Goal: Task Accomplishment & Management: Use online tool/utility

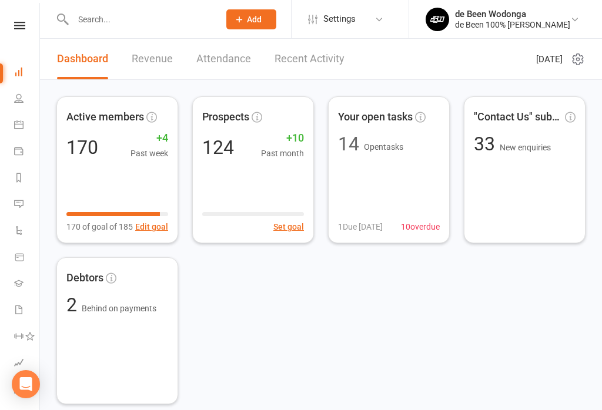
click at [25, 126] on link "Calendar" at bounding box center [27, 126] width 26 height 26
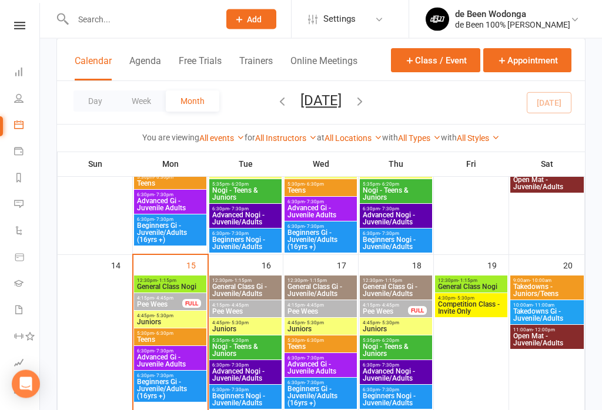
scroll to position [308, 0]
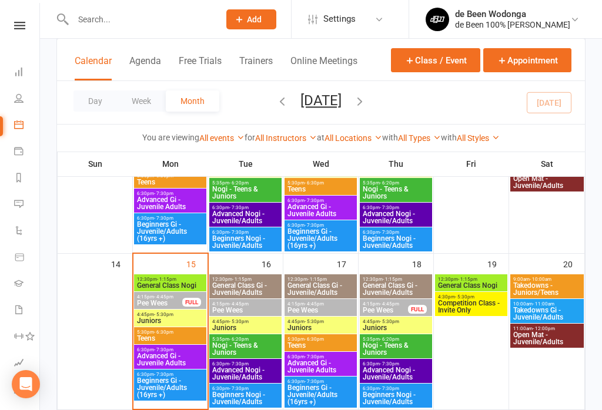
click at [171, 301] on span "Pee Wees" at bounding box center [159, 303] width 46 height 7
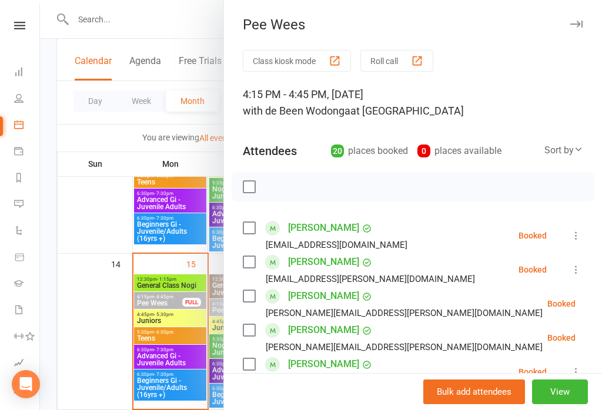
click at [300, 61] on button "Class kiosk mode" at bounding box center [297, 61] width 108 height 22
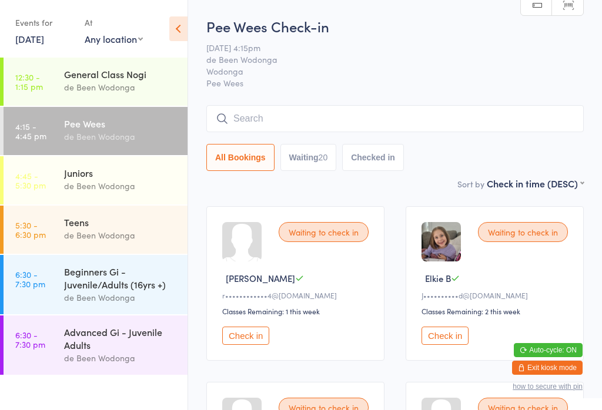
click at [568, 183] on select "First name (ASC) First name (DESC) Last name (ASC) Last name (DESC) Check in ti…" at bounding box center [534, 182] width 97 height 10
click at [125, 181] on div "de Been Wodonga" at bounding box center [120, 186] width 113 height 14
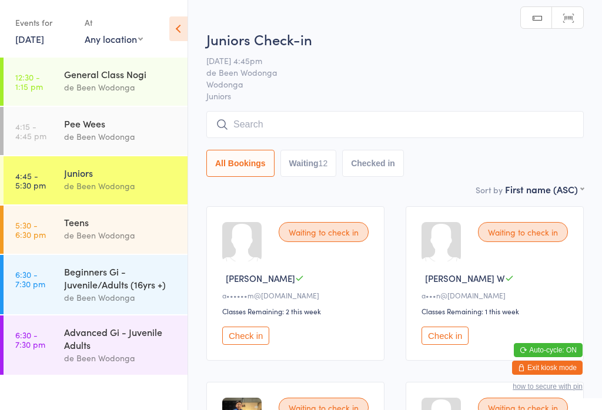
click at [122, 133] on div "de Been Wodonga" at bounding box center [120, 137] width 113 height 14
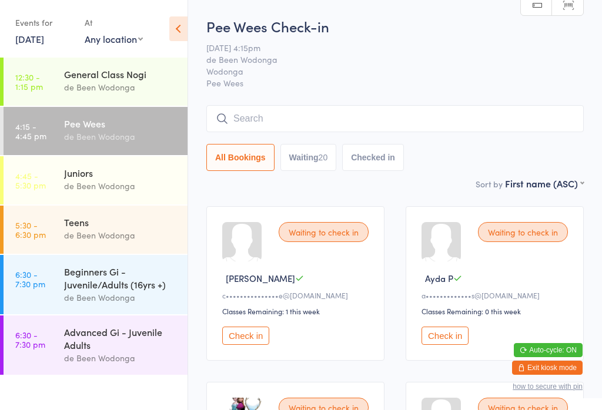
click at [66, 229] on div "Teens" at bounding box center [120, 222] width 113 height 13
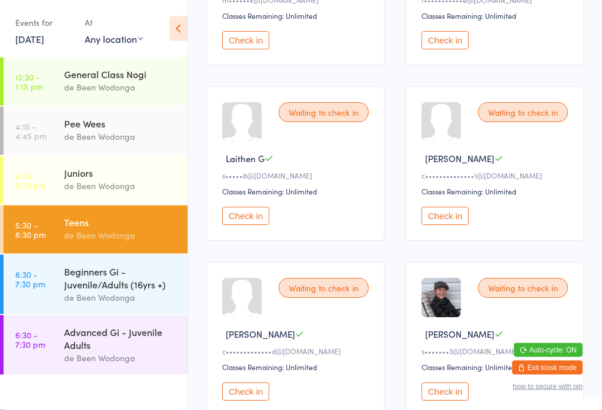
click at [441, 225] on button "Check in" at bounding box center [444, 216] width 47 height 18
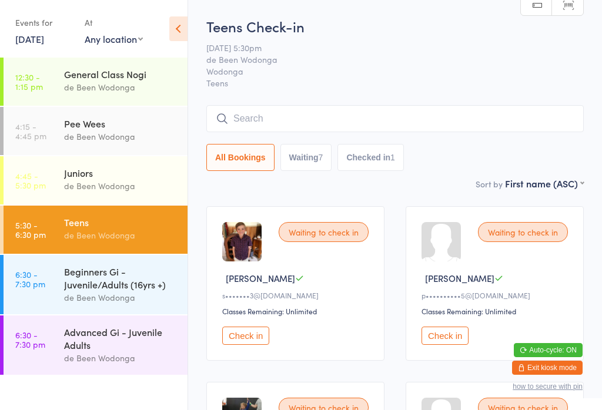
click at [93, 281] on div "Beginners Gi - Juvenile/Adults (16yrs +)" at bounding box center [120, 278] width 113 height 26
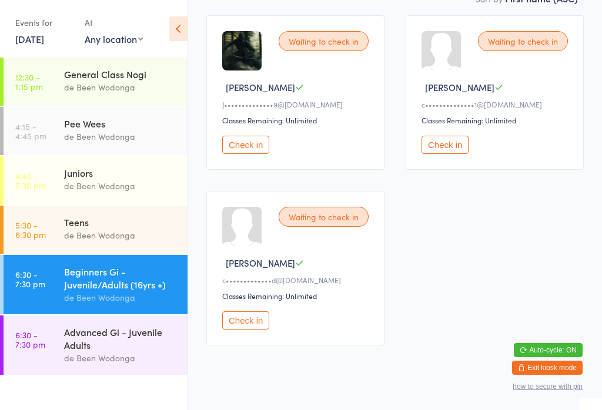
scroll to position [200, 0]
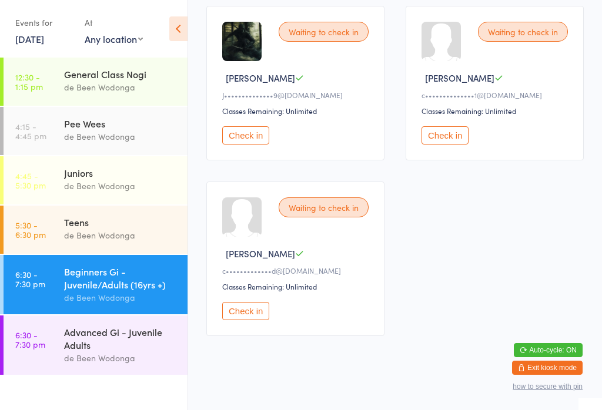
click at [449, 140] on button "Check in" at bounding box center [444, 135] width 47 height 18
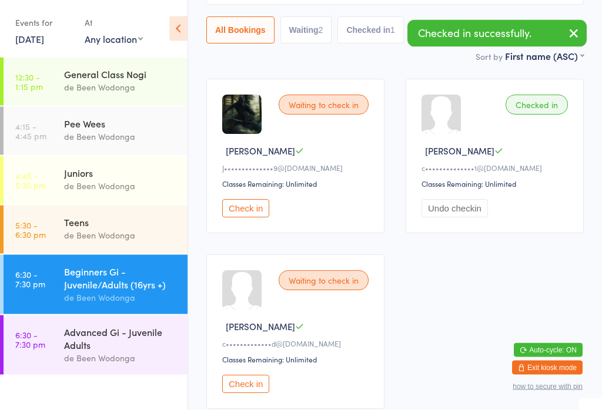
scroll to position [127, 0]
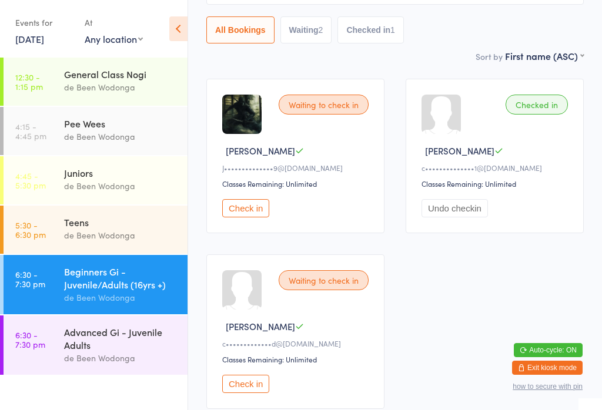
click at [142, 351] on div "Advanced Gi - Juvenile Adults" at bounding box center [120, 338] width 113 height 26
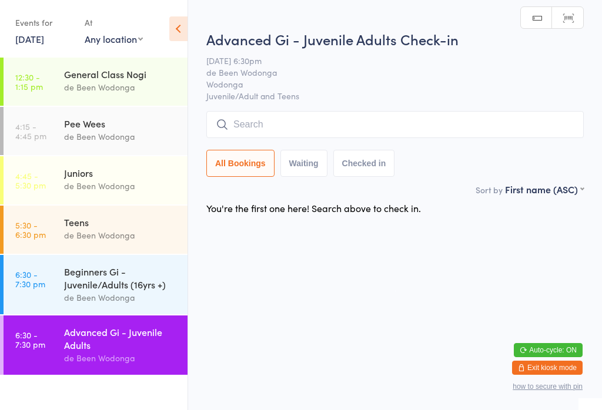
click at [127, 299] on div "de Been Wodonga" at bounding box center [120, 298] width 113 height 14
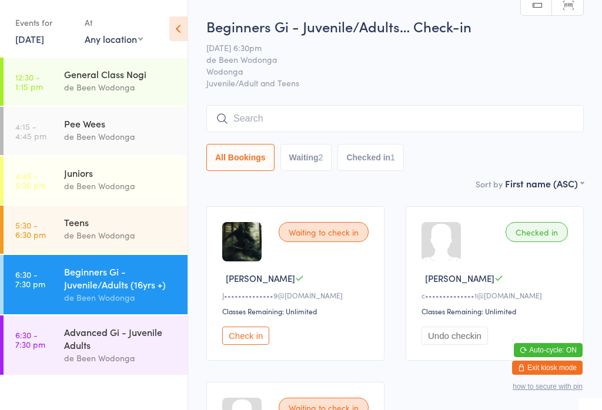
click at [126, 239] on div "de Been Wodonga" at bounding box center [120, 236] width 113 height 14
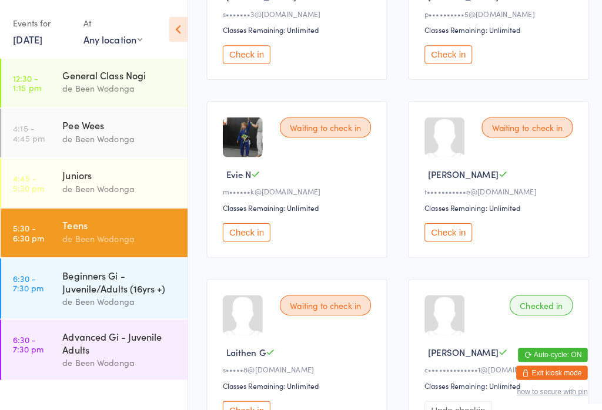
scroll to position [278, 0]
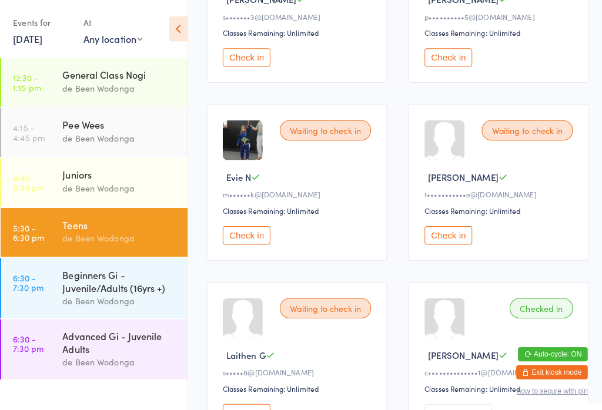
click at [52, 119] on link "4:15 - 4:45 pm Pee Wees de Been Wodonga" at bounding box center [96, 131] width 184 height 48
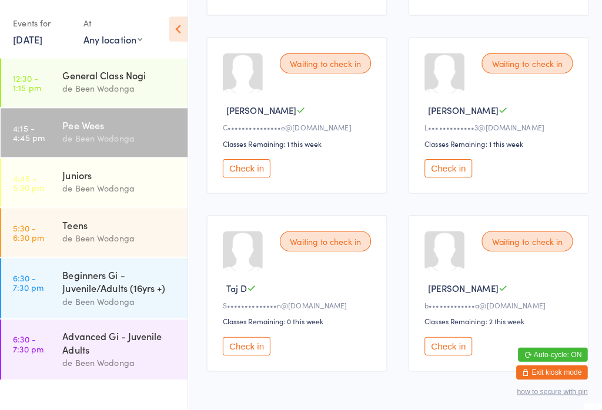
scroll to position [1639, 0]
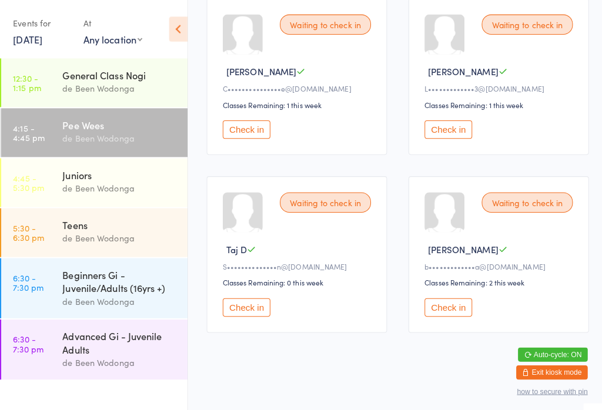
click at [435, 310] on button "Check in" at bounding box center [444, 303] width 47 height 18
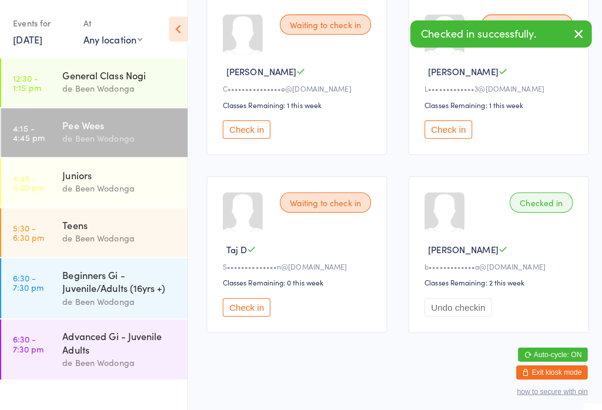
click at [454, 308] on button "Undo checkin" at bounding box center [454, 303] width 66 height 18
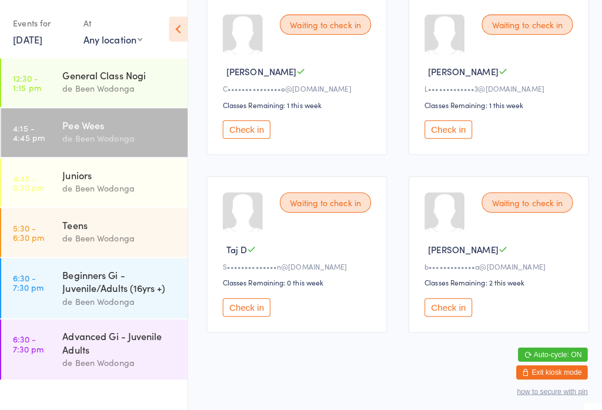
click at [502, 208] on div "Waiting to check in" at bounding box center [523, 200] width 90 height 20
click at [496, 206] on div "Waiting to check in" at bounding box center [523, 200] width 90 height 20
click at [496, 199] on div "Waiting to check in" at bounding box center [523, 200] width 90 height 20
click at [498, 210] on div "Waiting to check in" at bounding box center [523, 200] width 90 height 20
click at [447, 311] on button "Check in" at bounding box center [444, 303] width 47 height 18
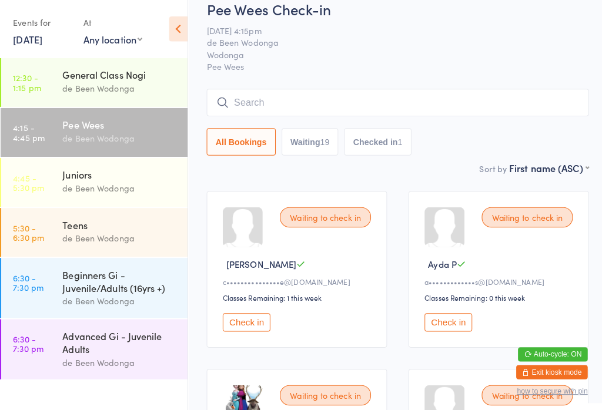
scroll to position [0, 0]
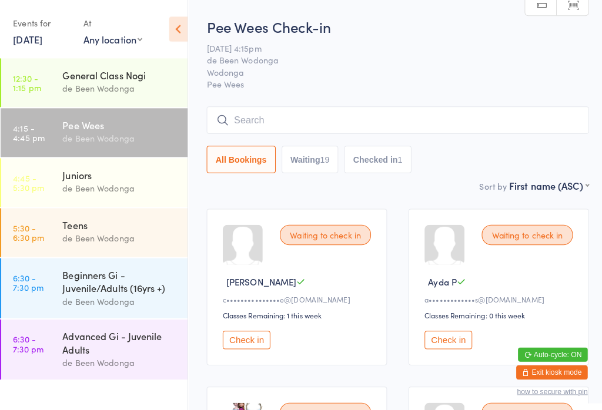
click at [149, 176] on div "Juniors" at bounding box center [120, 172] width 113 height 13
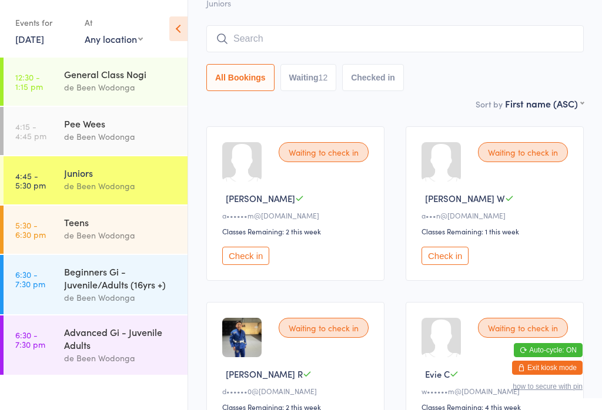
scroll to position [78, 0]
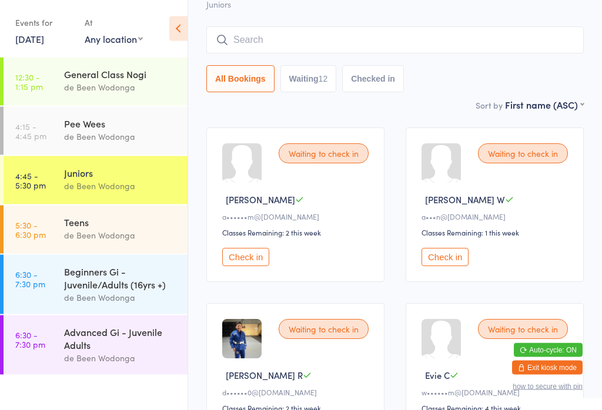
click at [127, 216] on div "Teens" at bounding box center [120, 222] width 113 height 13
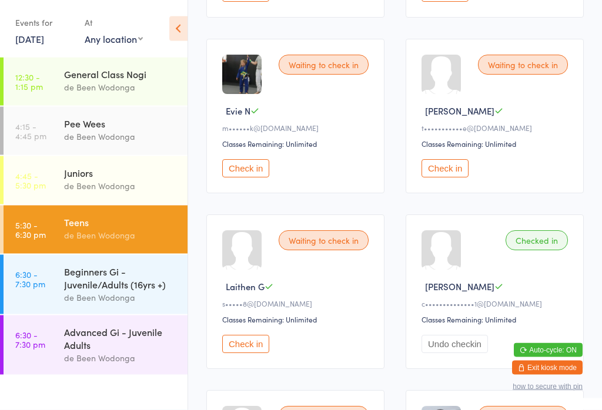
scroll to position [364, 0]
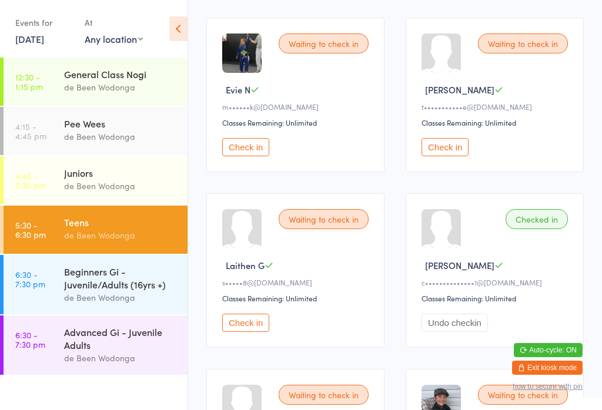
click at [249, 332] on button "Check in" at bounding box center [245, 323] width 47 height 18
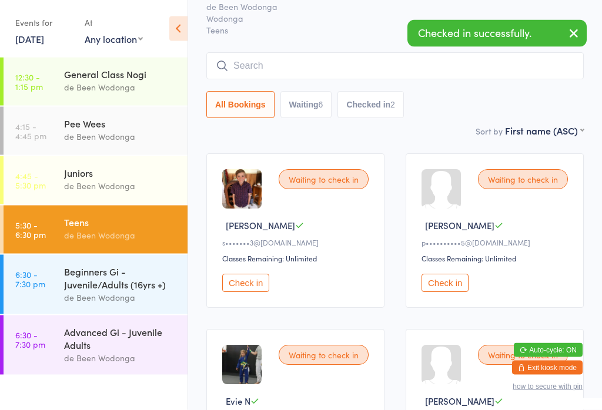
scroll to position [0, 0]
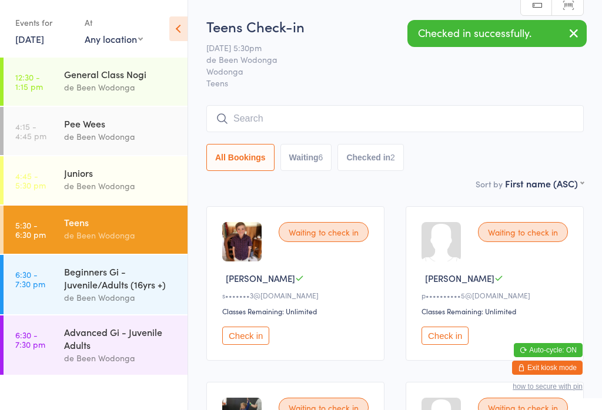
click at [123, 123] on div "Pee Wees" at bounding box center [120, 123] width 113 height 13
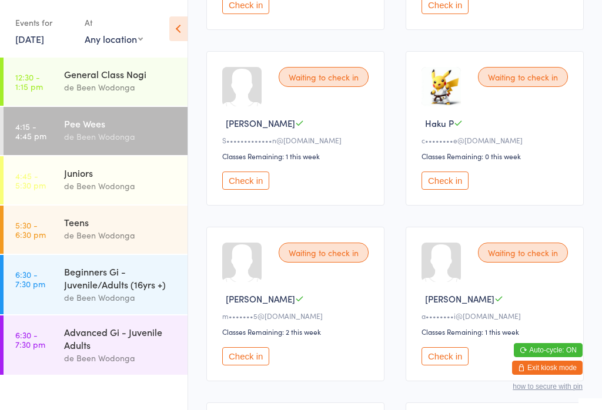
scroll to position [645, 0]
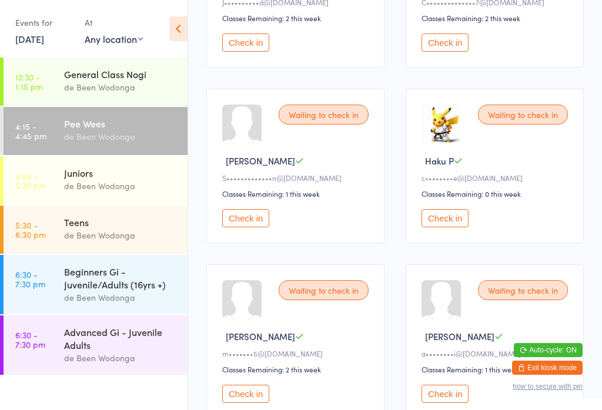
click at [245, 227] on button "Check in" at bounding box center [245, 218] width 47 height 18
click at [433, 227] on button "Check in" at bounding box center [444, 218] width 47 height 18
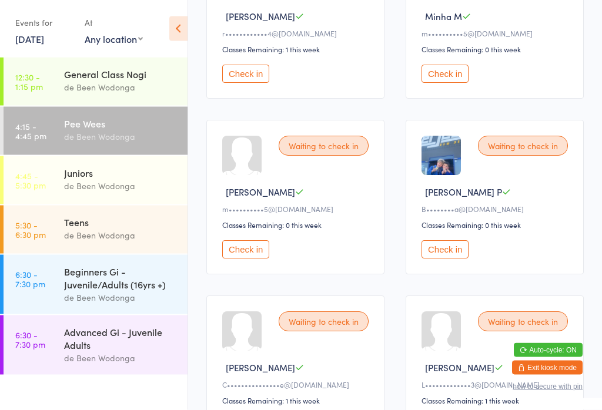
scroll to position [1316, 0]
click at [439, 259] on button "Check in" at bounding box center [444, 249] width 47 height 18
click at [74, 177] on div "Juniors" at bounding box center [120, 172] width 113 height 13
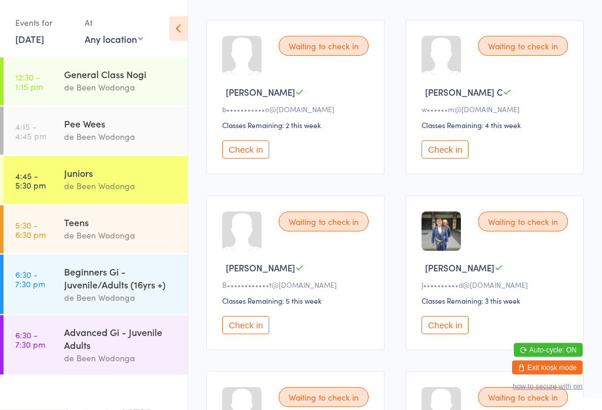
scroll to position [716, 0]
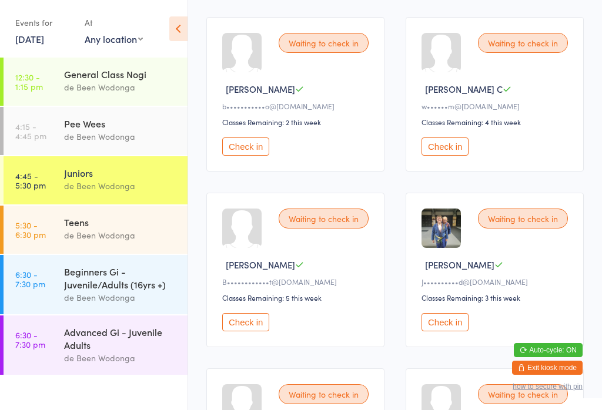
click at [462, 331] on button "Check in" at bounding box center [444, 322] width 47 height 18
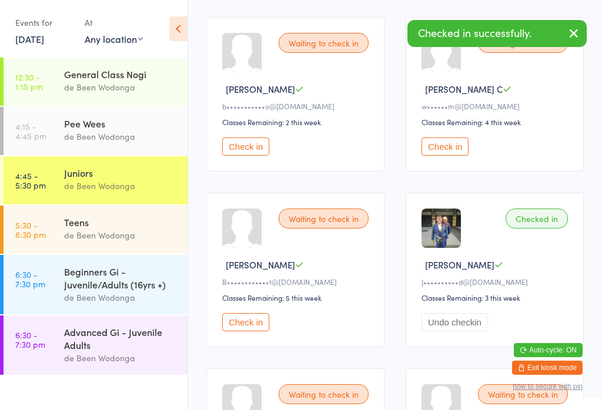
click at [51, 129] on link "4:15 - 4:45 pm Pee Wees de Been Wodonga" at bounding box center [96, 131] width 184 height 48
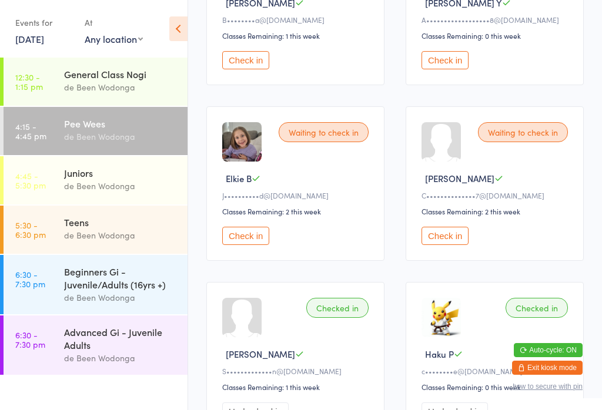
scroll to position [448, 0]
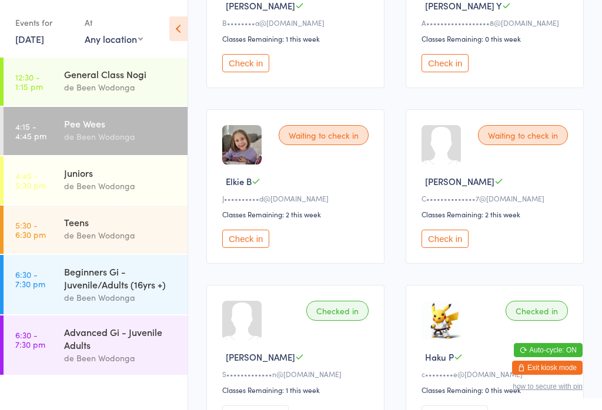
click at [238, 244] on button "Check in" at bounding box center [245, 239] width 47 height 18
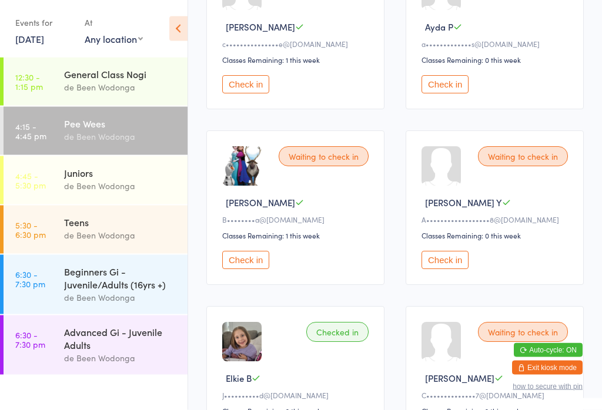
click at [245, 263] on button "Check in" at bounding box center [245, 260] width 47 height 18
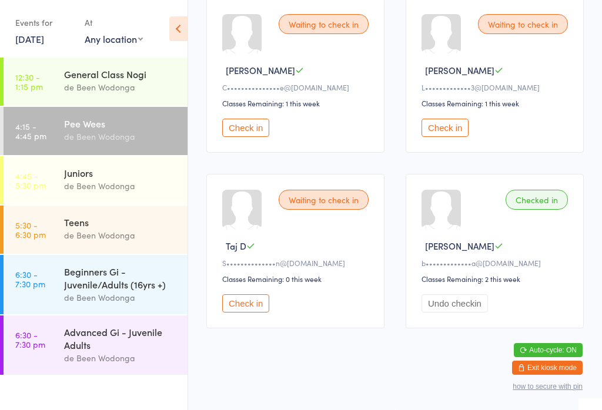
scroll to position [1622, 0]
click at [244, 313] on button "Check in" at bounding box center [245, 303] width 47 height 18
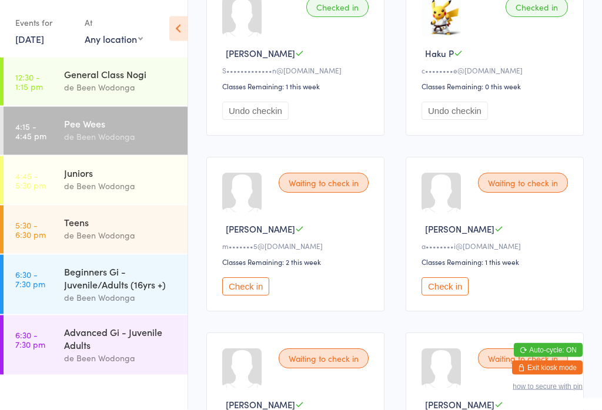
scroll to position [753, 0]
click at [264, 295] on button "Check in" at bounding box center [245, 286] width 47 height 18
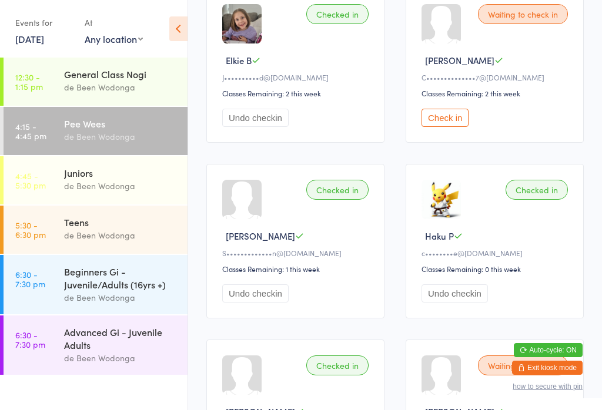
scroll to position [568, 0]
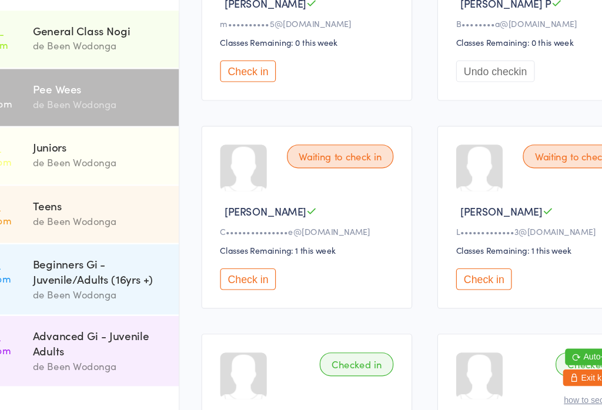
click at [222, 276] on button "Check in" at bounding box center [245, 285] width 47 height 18
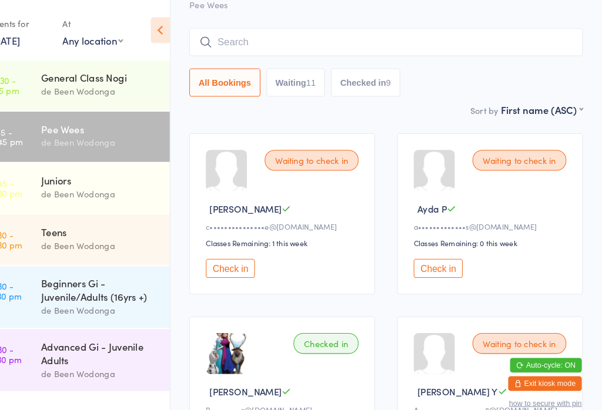
scroll to position [81, 0]
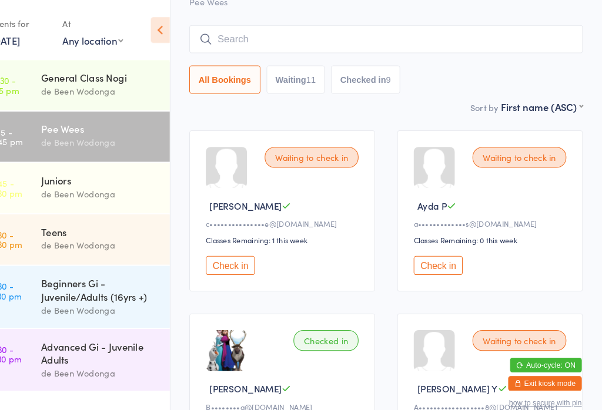
click at [301, 150] on div "Waiting to check in" at bounding box center [323, 151] width 90 height 20
click at [223, 261] on button "Check in" at bounding box center [245, 255] width 47 height 18
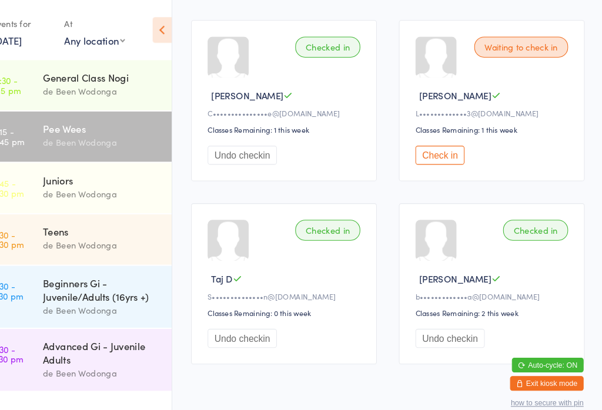
click at [425, 158] on button "Check in" at bounding box center [444, 149] width 47 height 18
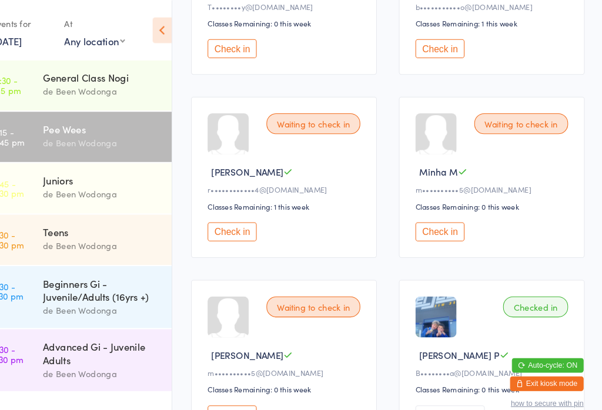
scroll to position [1154, 0]
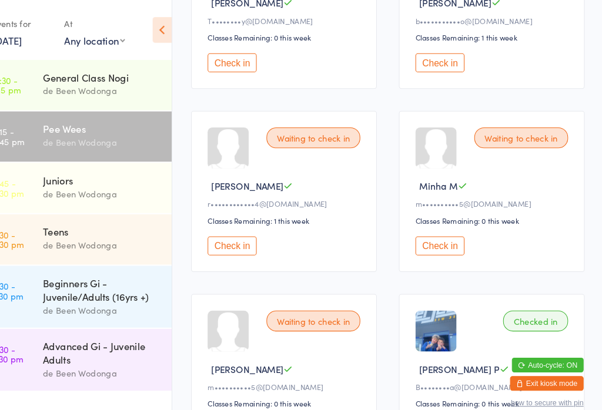
click at [429, 69] on button "Check in" at bounding box center [444, 60] width 47 height 18
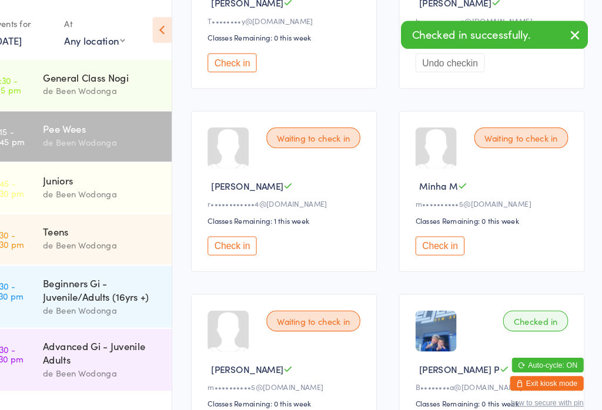
click at [98, 189] on div "de Been Wodonga" at bounding box center [120, 186] width 113 height 14
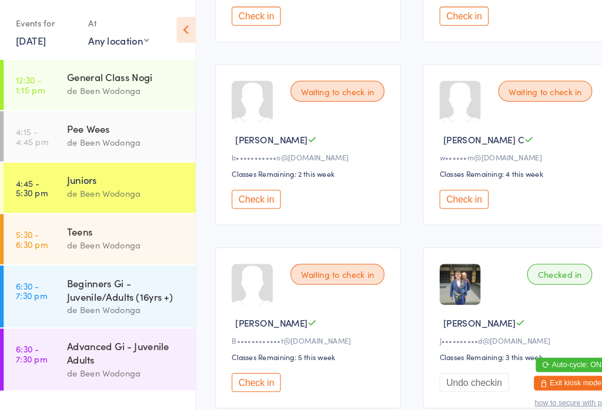
scroll to position [672, 0]
click at [258, 199] on button "Check in" at bounding box center [245, 191] width 47 height 18
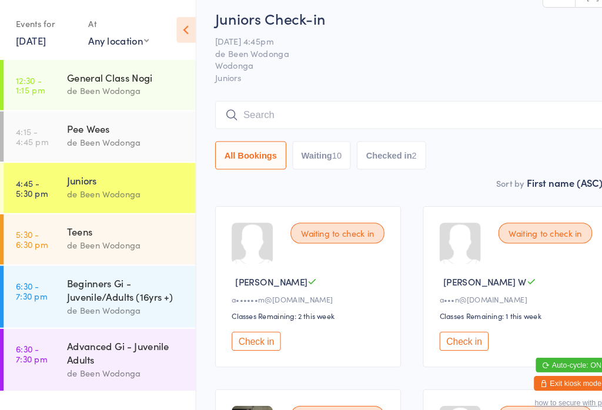
scroll to position [0, 0]
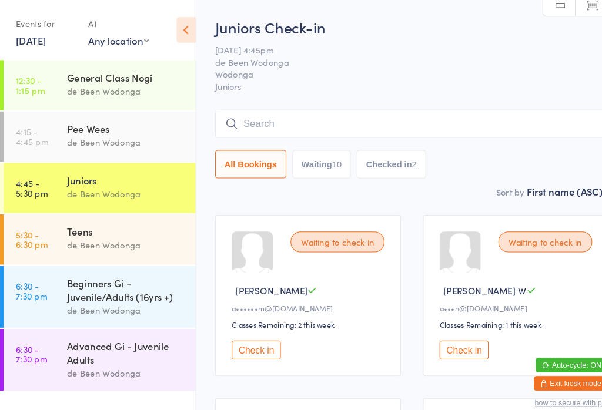
click at [130, 158] on div "Juniors de Been Wodonga" at bounding box center [125, 179] width 123 height 46
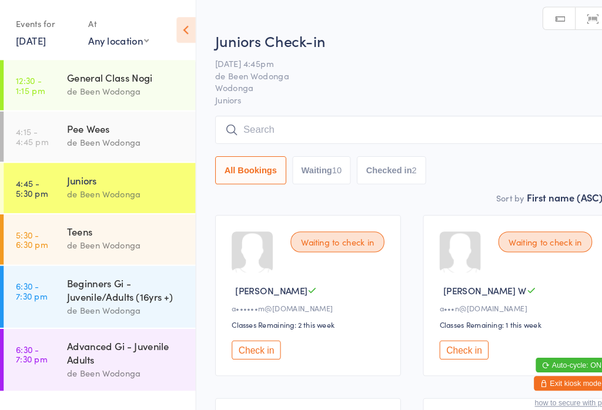
click at [114, 138] on div "de Been Wodonga" at bounding box center [120, 137] width 113 height 14
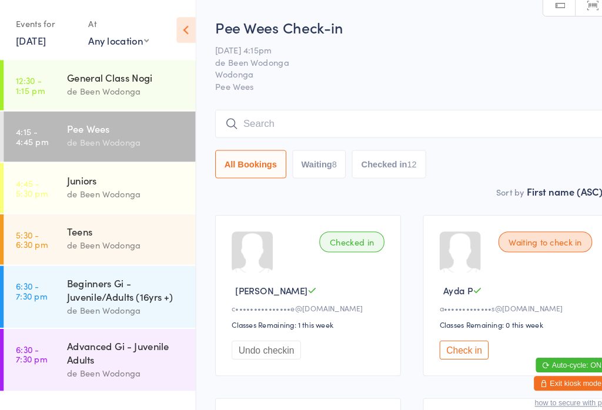
click at [117, 125] on div "Pee Wees" at bounding box center [120, 123] width 113 height 13
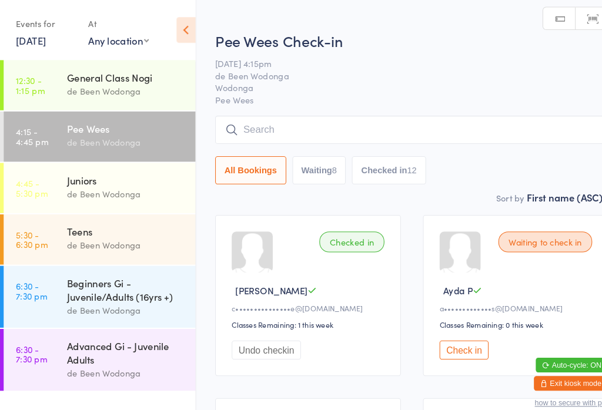
click at [445, 334] on button "Check in" at bounding box center [444, 336] width 47 height 18
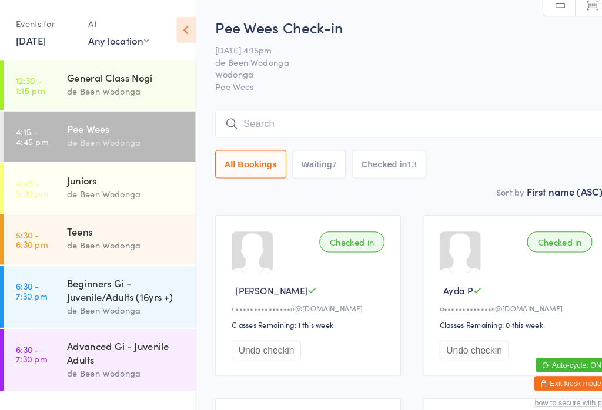
click at [62, 130] on link "4:15 - 4:45 pm Pee Wees de Been Wodonga" at bounding box center [96, 131] width 184 height 48
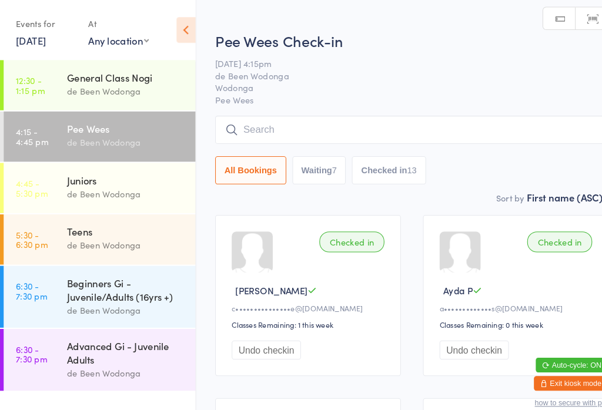
click at [5, 387] on ul "12:30 - 1:15 pm General Class Nogi de Been Wodonga 4:15 - 4:45 pm Pee Wees de B…" at bounding box center [93, 234] width 187 height 353
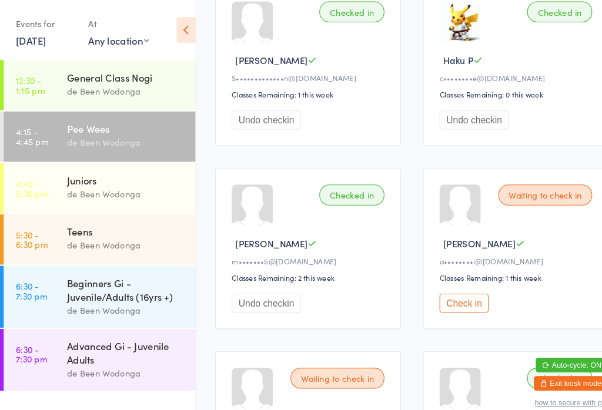
scroll to position [748, 0]
click at [450, 300] on button "Check in" at bounding box center [444, 290] width 47 height 18
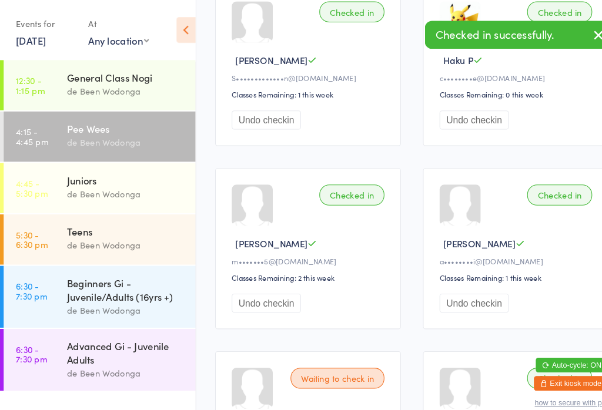
click at [477, 31] on div "Checked in successfully." at bounding box center [496, 33] width 179 height 27
click at [487, 36] on div "Checked in successfully." at bounding box center [496, 33] width 179 height 27
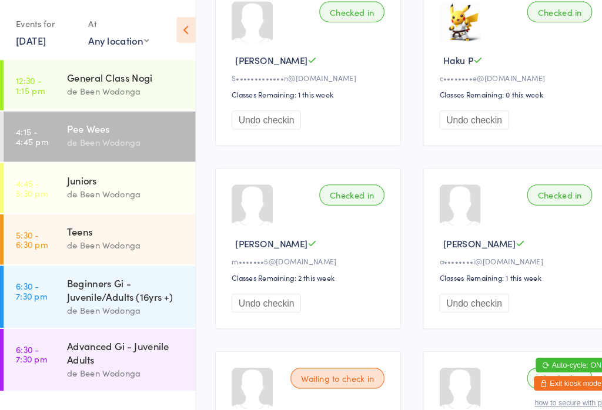
click at [492, 33] on div "Checked in Haku P c••••••••e@[DOMAIN_NAME] Classes Remaining: 0 this week Undo …" at bounding box center [494, 62] width 178 height 155
click at [51, 182] on link "4:45 - 5:30 pm Juniors de Been Wodonga" at bounding box center [96, 180] width 184 height 48
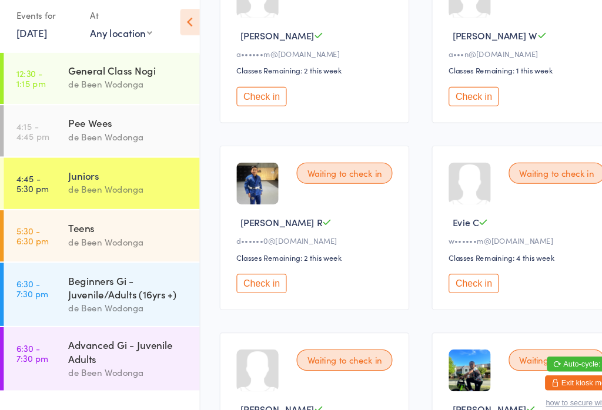
scroll to position [238, 0]
click at [41, 371] on link "6:30 - 7:30 pm Advanced Gi - Juvenile Adults de Been Wodonga" at bounding box center [96, 345] width 184 height 59
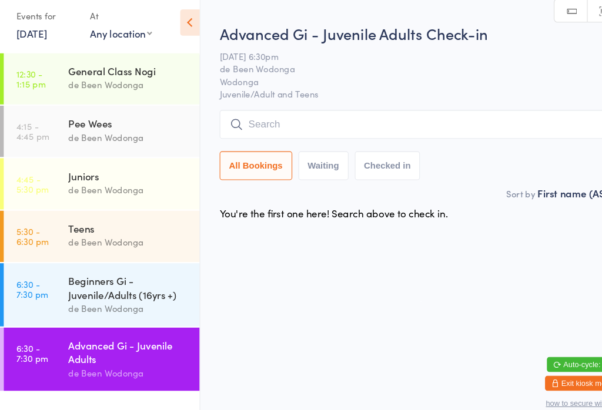
click at [234, 122] on input "search" at bounding box center [394, 124] width 377 height 27
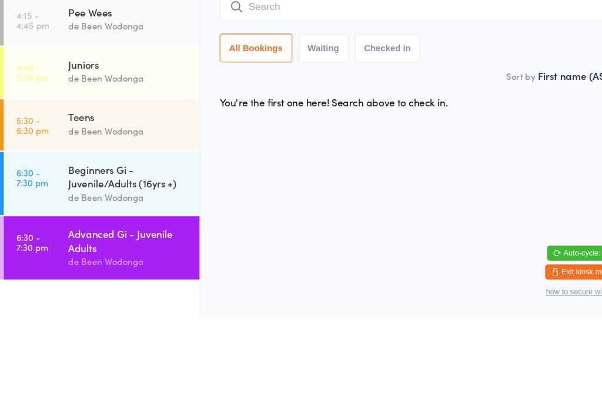
click at [65, 229] on div "de Been Wodonga" at bounding box center [120, 236] width 113 height 14
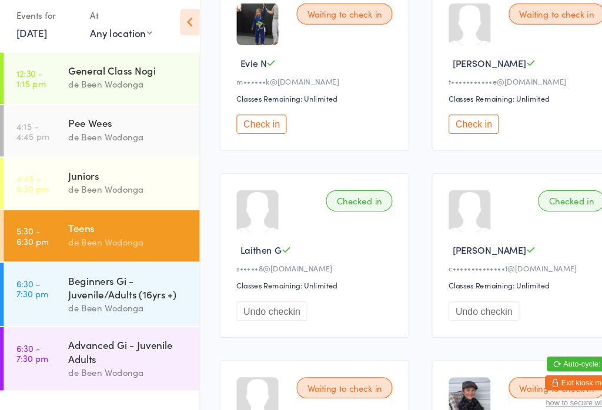
scroll to position [388, 0]
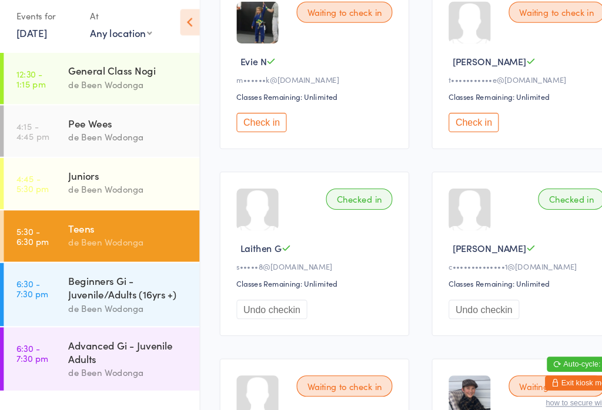
click at [61, 176] on link "4:45 - 5:30 pm Juniors de Been Wodonga" at bounding box center [96, 180] width 184 height 48
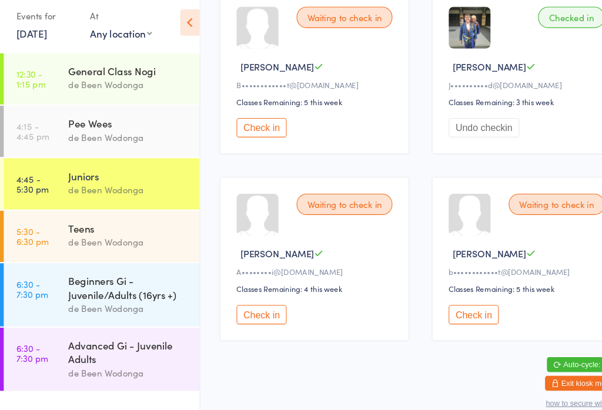
scroll to position [935, 0]
click at [240, 297] on button "Check in" at bounding box center [245, 303] width 47 height 18
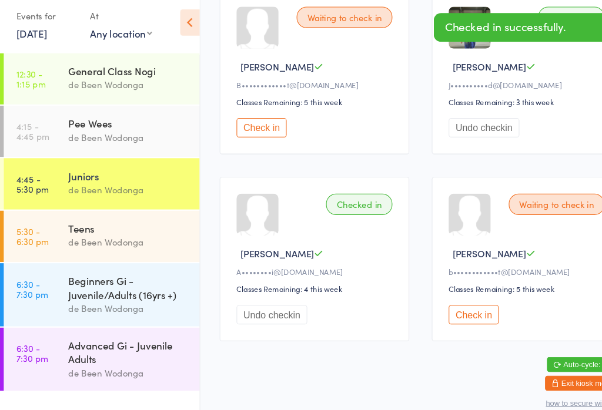
click at [436, 20] on div "Checked in successfully." at bounding box center [496, 33] width 179 height 27
click at [434, 27] on div "Checked in successfully." at bounding box center [496, 33] width 179 height 27
click at [433, 26] on div "Checked in successfully." at bounding box center [496, 33] width 179 height 27
click at [442, 24] on div "Checked in successfully." at bounding box center [496, 33] width 179 height 27
click at [455, 32] on div "Checked in successfully." at bounding box center [496, 33] width 179 height 27
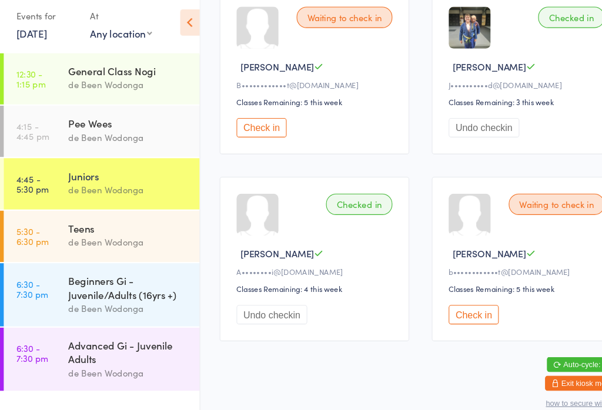
click at [543, 27] on div "Checked in [PERSON_NAME]••••••••••d@[DOMAIN_NAME] Classes Remaining: 3 this wee…" at bounding box center [494, 75] width 178 height 155
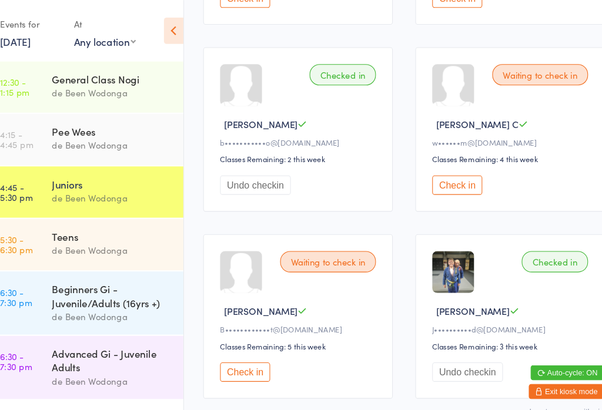
scroll to position [689, 0]
click at [120, 98] on div "General Class Nogi de Been Wodonga" at bounding box center [125, 81] width 123 height 46
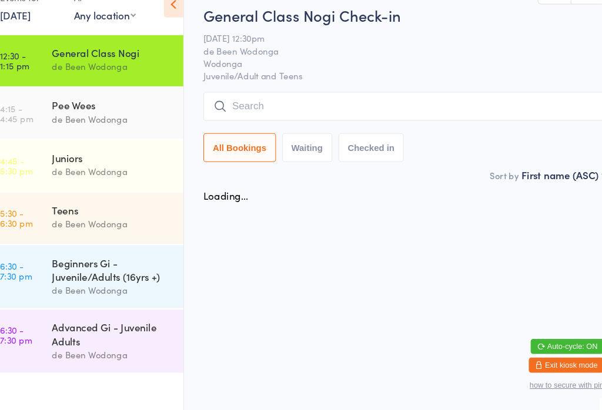
click at [119, 156] on div "Juniors de Been Wodonga" at bounding box center [125, 179] width 123 height 46
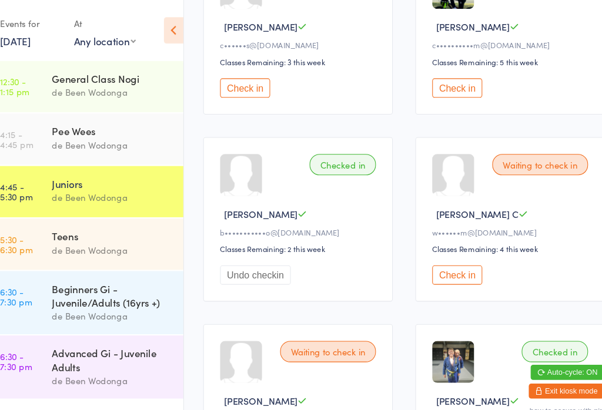
scroll to position [485, 0]
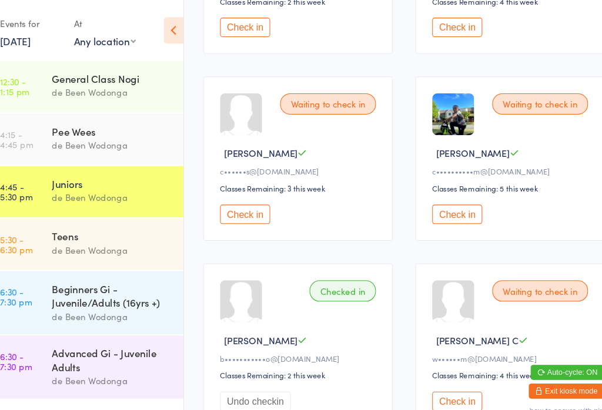
click at [122, 129] on div "Pee Wees" at bounding box center [120, 123] width 113 height 13
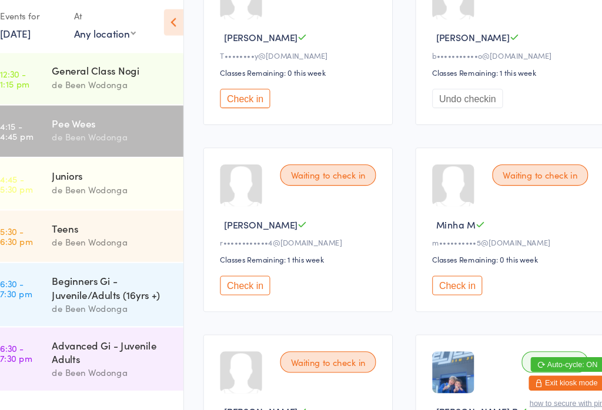
scroll to position [1115, 0]
click at [237, 284] on button "Check in" at bounding box center [245, 275] width 47 height 18
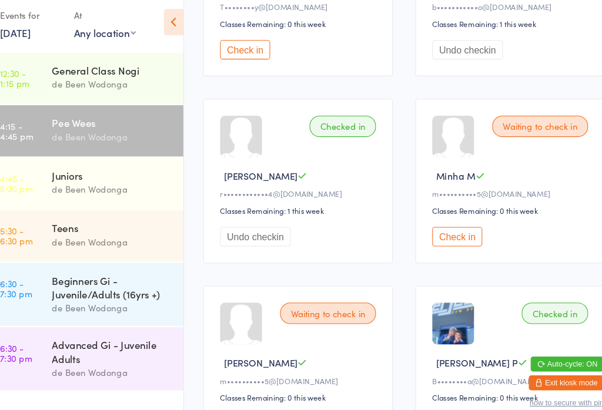
scroll to position [1160, 0]
click at [247, 63] on button "Check in" at bounding box center [245, 54] width 47 height 18
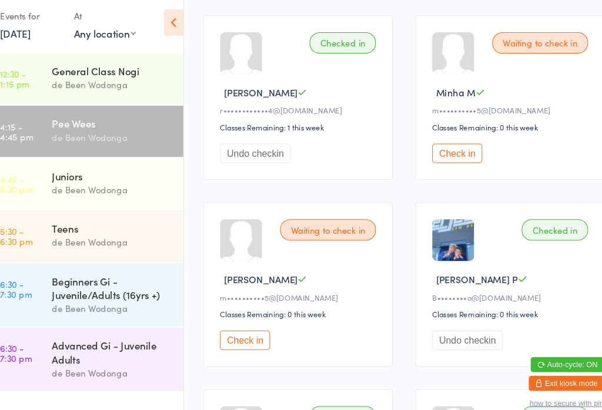
click at [102, 179] on div "de Been Wodonga" at bounding box center [120, 186] width 113 height 14
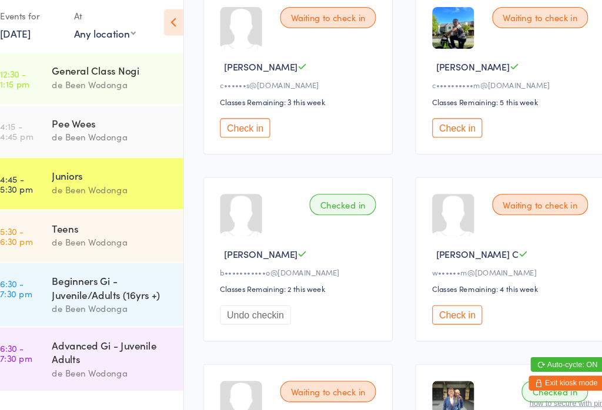
scroll to position [561, 0]
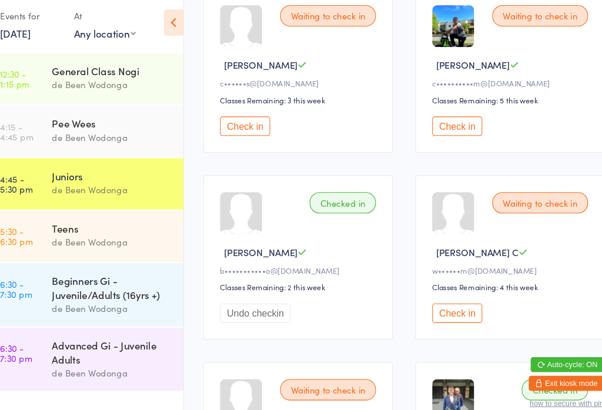
click at [64, 216] on div "Teens" at bounding box center [120, 222] width 113 height 13
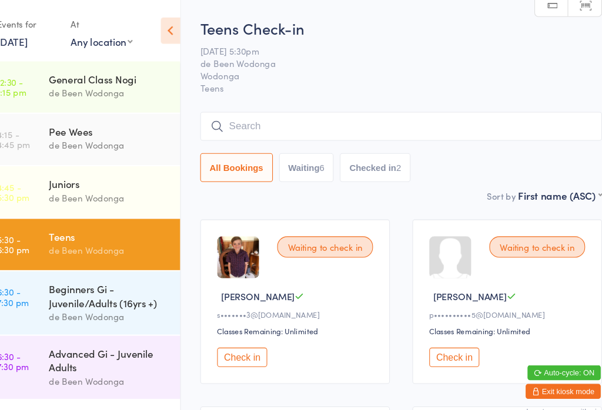
click at [64, 127] on div "Pee Wees" at bounding box center [120, 123] width 113 height 13
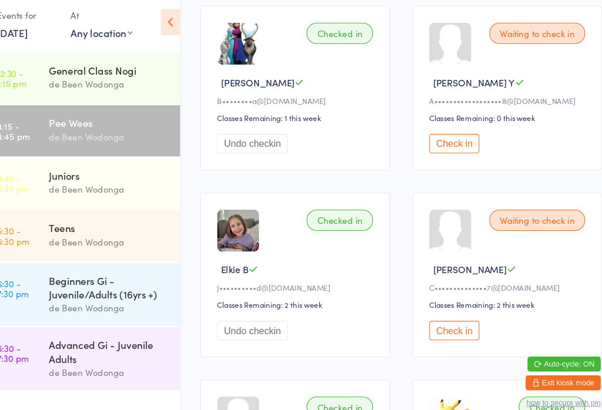
click at [421, 324] on button "Check in" at bounding box center [444, 319] width 47 height 18
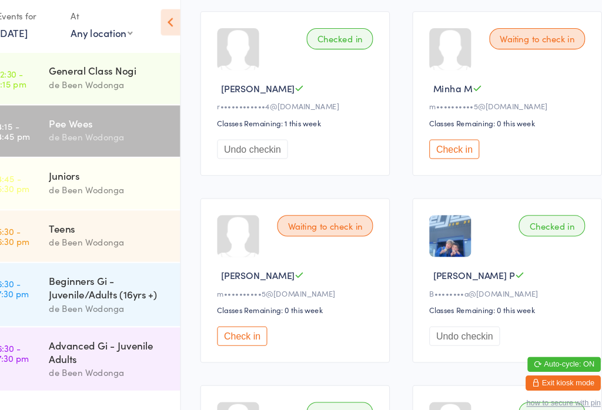
scroll to position [1244, 0]
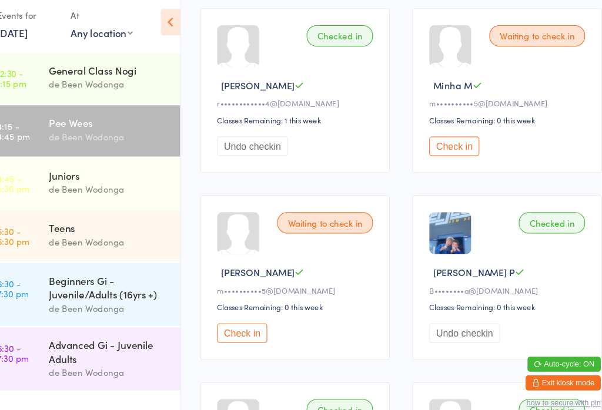
click at [235, 330] on button "Check in" at bounding box center [245, 321] width 47 height 18
click at [439, 154] on button "Check in" at bounding box center [444, 145] width 47 height 18
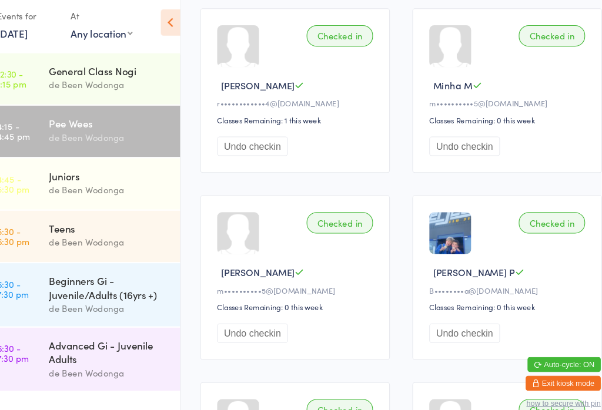
click at [100, 171] on div "Juniors" at bounding box center [120, 172] width 113 height 13
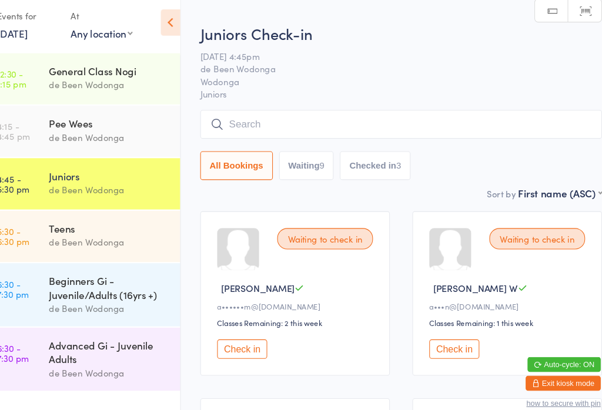
click at [228, 333] on button "Check in" at bounding box center [245, 336] width 47 height 18
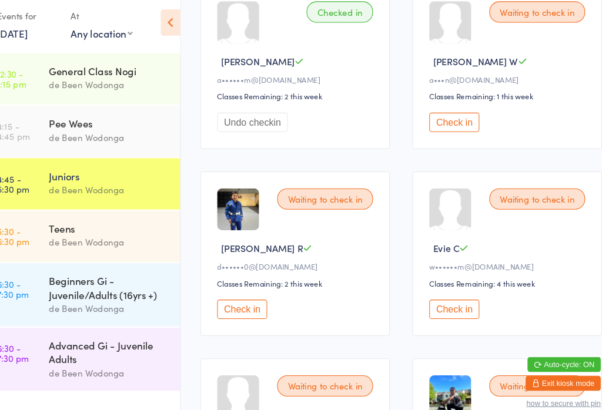
click at [427, 300] on button "Check in" at bounding box center [444, 298] width 47 height 18
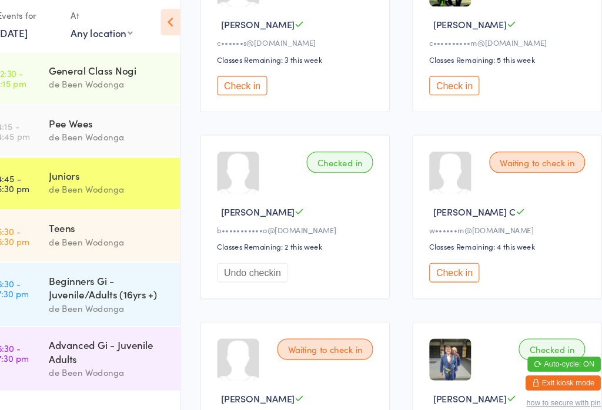
click at [425, 273] on button "Check in" at bounding box center [444, 264] width 47 height 18
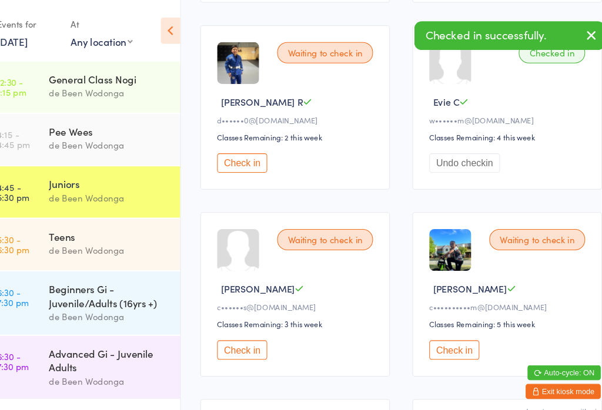
scroll to position [328, 0]
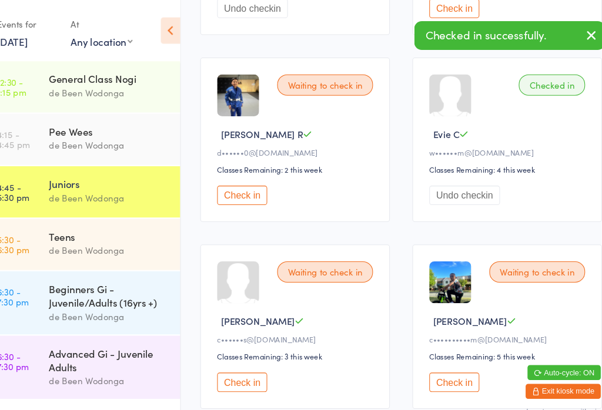
click at [425, 189] on button "Undo checkin" at bounding box center [454, 183] width 66 height 18
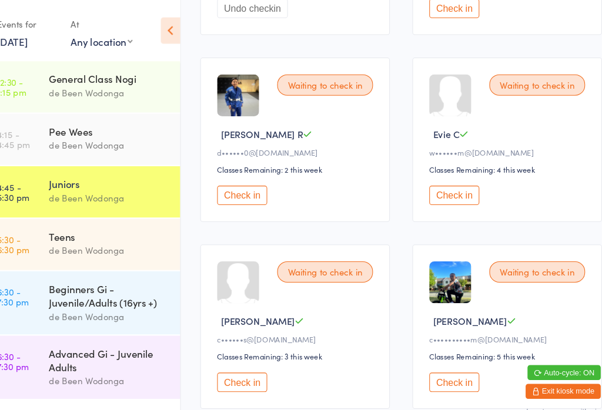
click at [459, 193] on div "Check in" at bounding box center [496, 183] width 150 height 18
click at [421, 193] on button "Check in" at bounding box center [444, 183] width 47 height 18
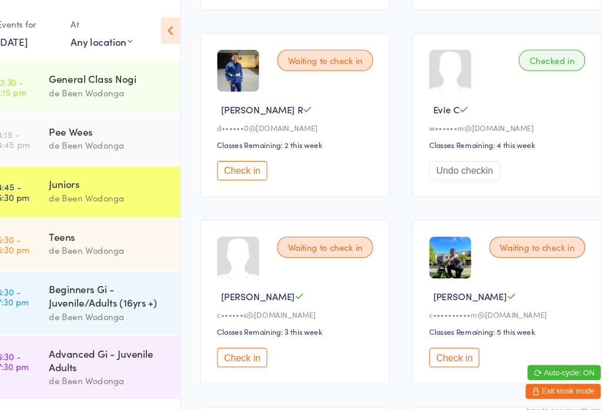
scroll to position [348, 0]
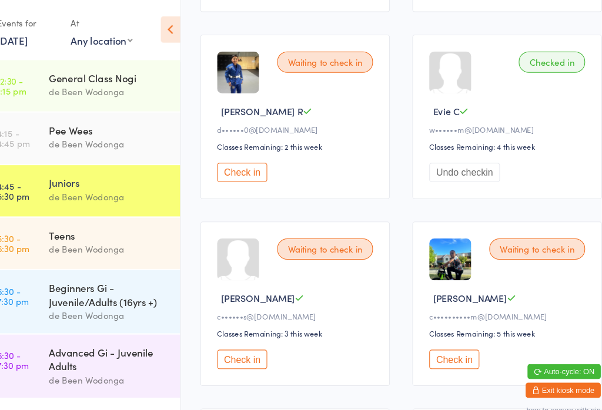
click at [233, 172] on button "Check in" at bounding box center [245, 163] width 47 height 18
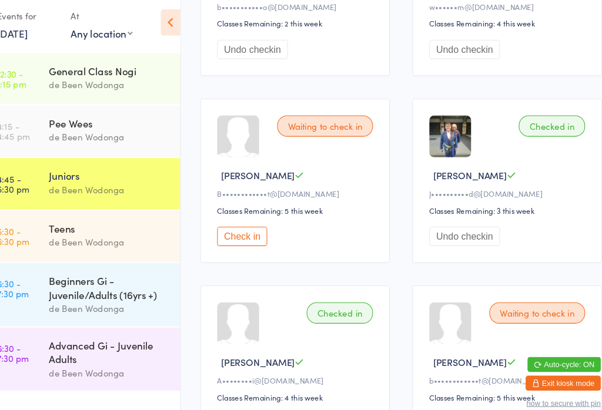
scroll to position [809, 0]
click at [241, 239] on button "Check in" at bounding box center [245, 229] width 47 height 18
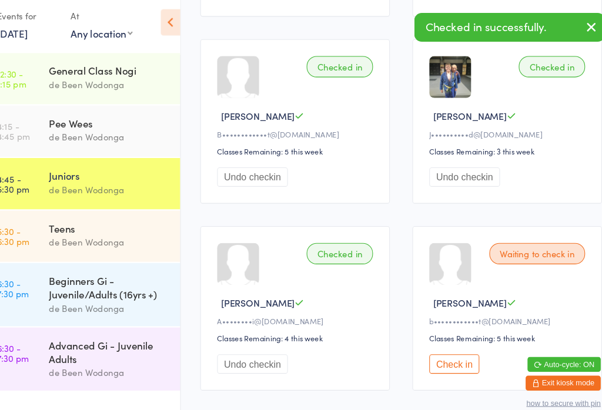
click at [423, 359] on button "Check in" at bounding box center [444, 350] width 47 height 18
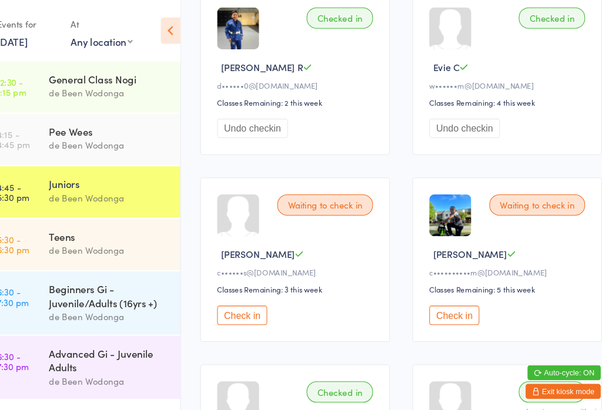
scroll to position [390, 0]
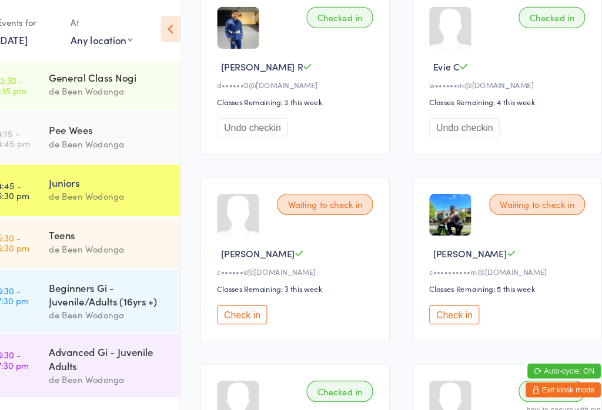
click at [229, 300] on button "Check in" at bounding box center [245, 297] width 47 height 18
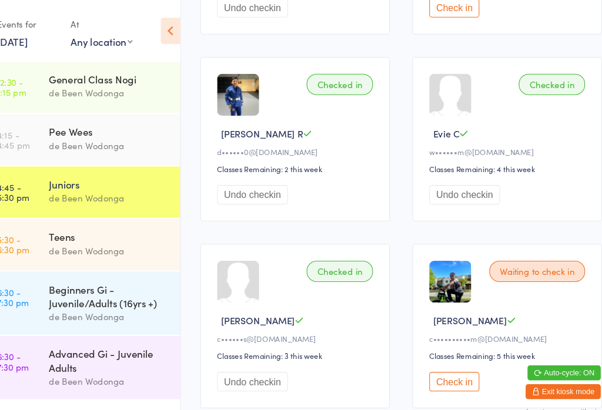
scroll to position [0, 0]
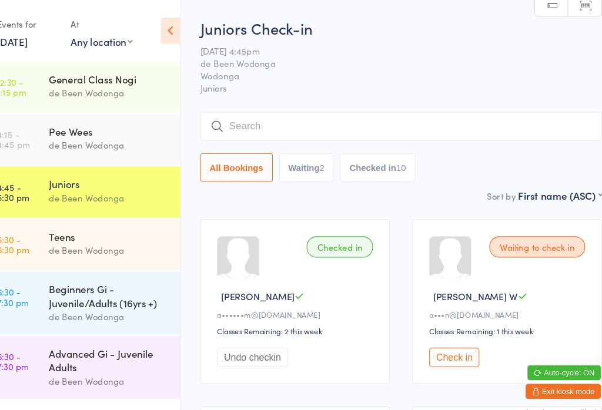
click at [243, 110] on input "search" at bounding box center [394, 118] width 377 height 27
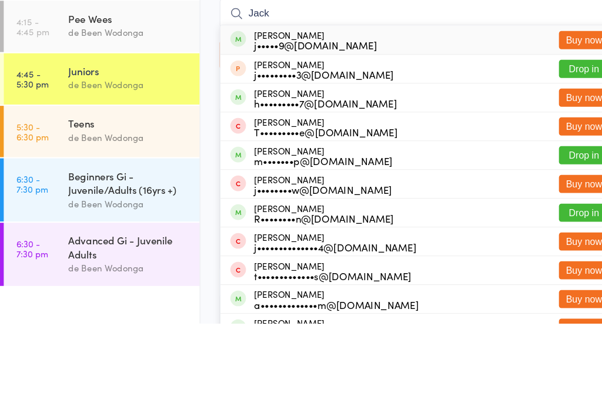
type input "Jack"
click at [551, 243] on button "Drop in" at bounding box center [548, 251] width 47 height 17
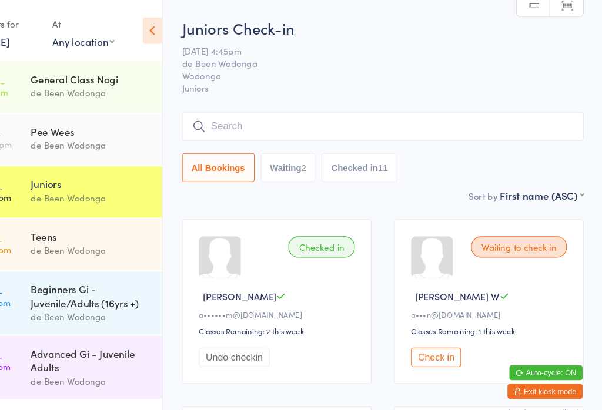
click at [231, 113] on input "search" at bounding box center [394, 118] width 377 height 27
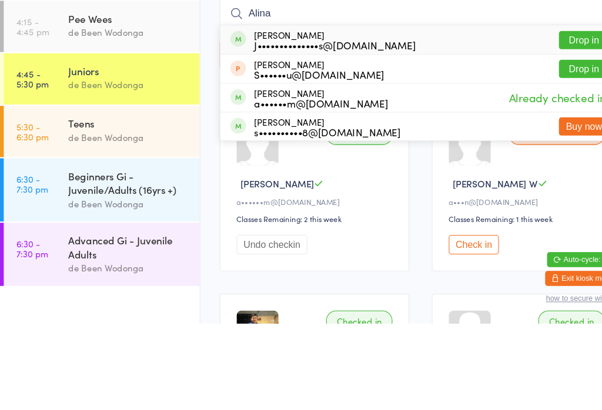
type input "Alina"
click at [554, 135] on button "Drop in" at bounding box center [548, 143] width 47 height 17
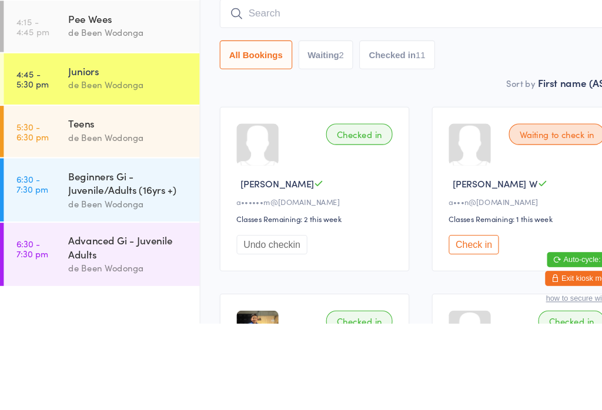
scroll to position [82, 0]
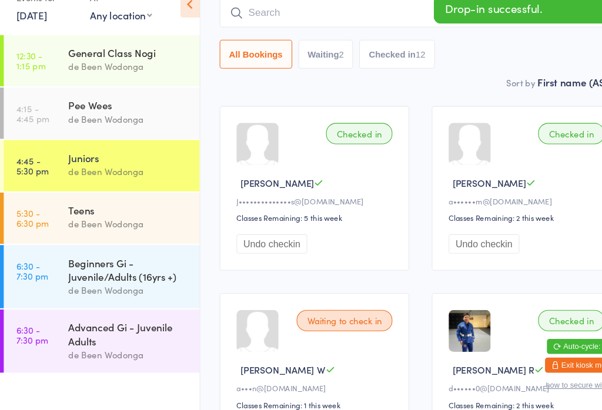
click at [269, 24] on input "search" at bounding box center [394, 37] width 377 height 27
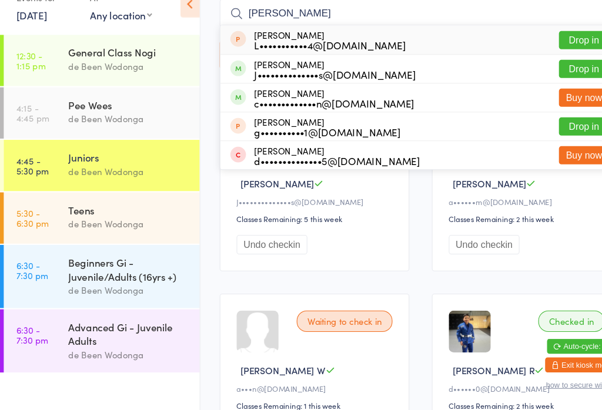
type input "[PERSON_NAME]"
click at [551, 81] on button "Drop in" at bounding box center [548, 89] width 47 height 17
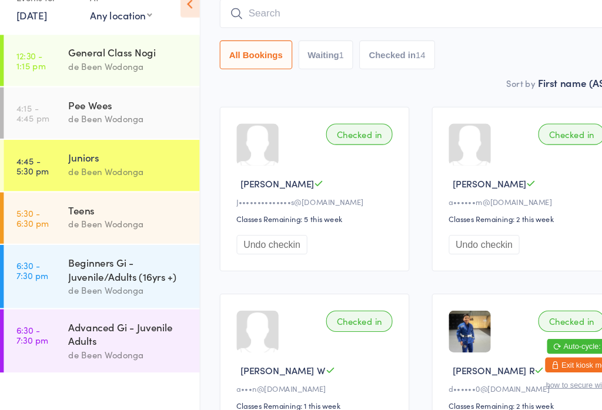
click at [436, 71] on div "Juniors Check-in [DATE] 4:45pm de Been Wodonga Wodonga Juniors Manual search Sc…" at bounding box center [394, 15] width 377 height 160
click at [146, 229] on div "de Been Wodonga" at bounding box center [120, 236] width 113 height 14
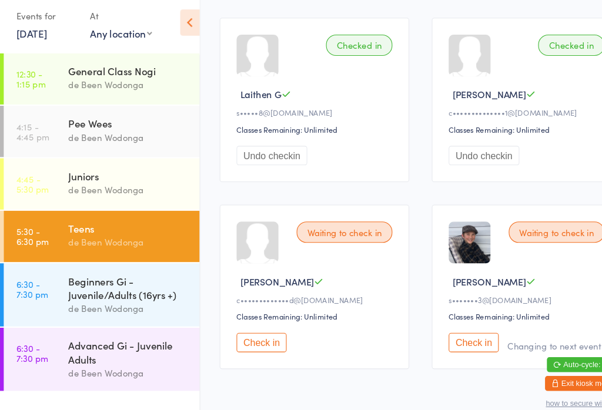
scroll to position [577, 0]
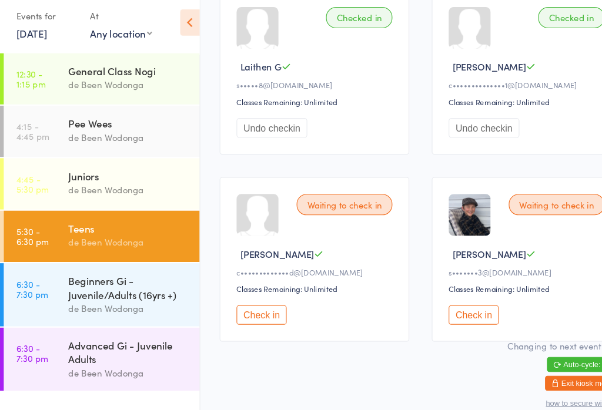
click at [254, 294] on button "Check in" at bounding box center [245, 303] width 47 height 18
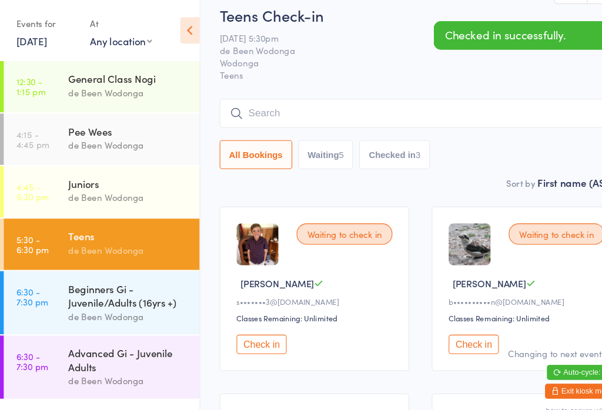
scroll to position [0, 0]
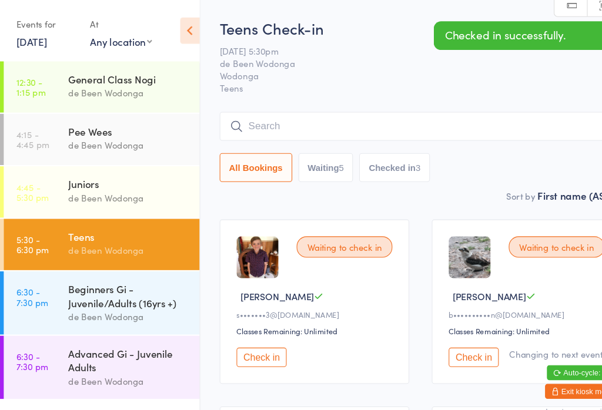
click at [75, 349] on div "Advanced Gi - Juvenile Adults" at bounding box center [120, 338] width 113 height 26
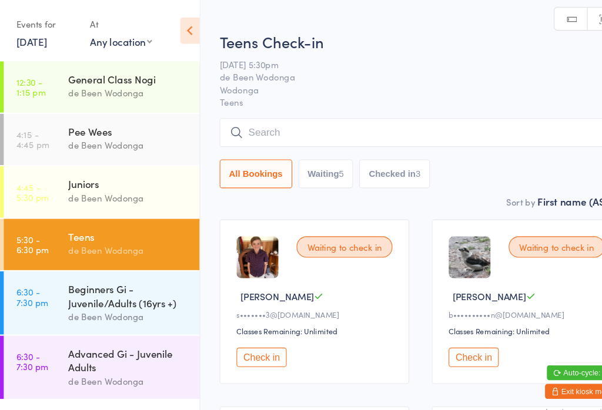
click at [123, 294] on div "de Been Wodonga" at bounding box center [120, 298] width 113 height 14
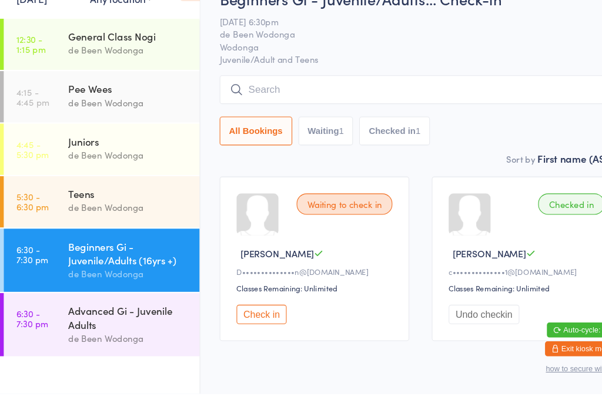
scroll to position [39, 0]
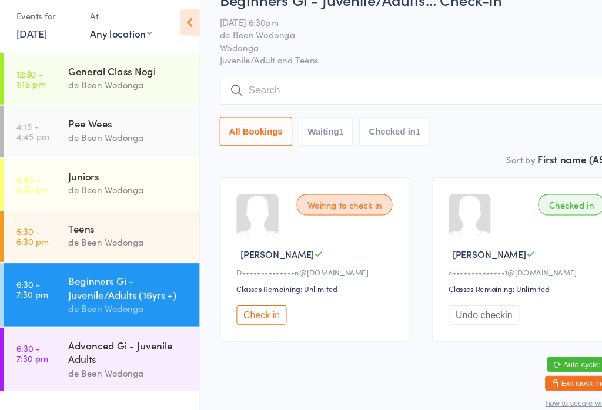
click at [148, 229] on div "de Been Wodonga" at bounding box center [120, 236] width 113 height 14
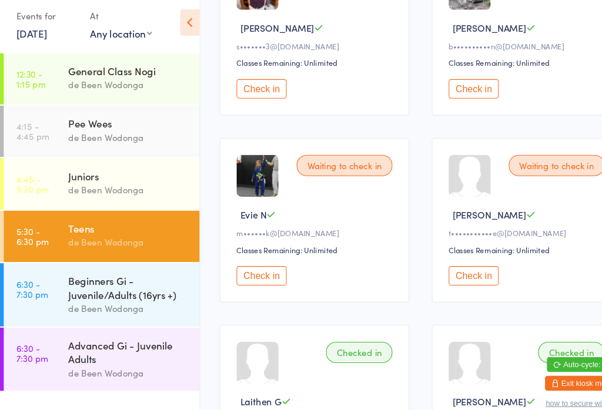
click at [242, 273] on button "Check in" at bounding box center [245, 267] width 47 height 18
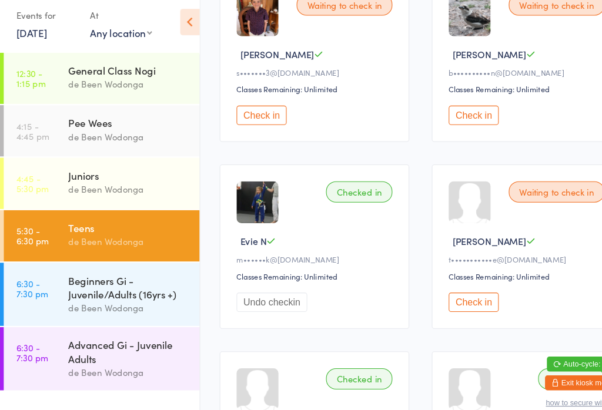
scroll to position [220, 0]
click at [449, 296] on button "Check in" at bounding box center [444, 291] width 47 height 18
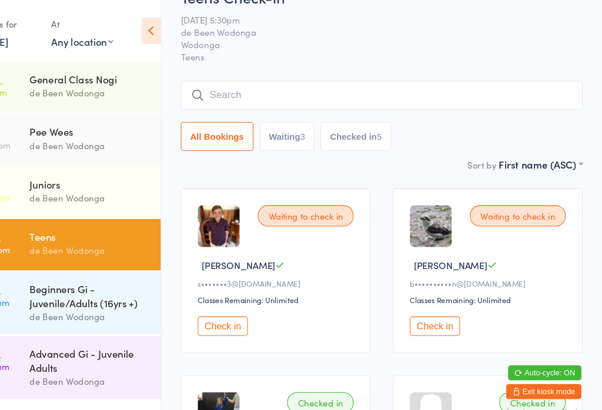
scroll to position [29, 0]
click at [421, 311] on button "Check in" at bounding box center [444, 306] width 47 height 18
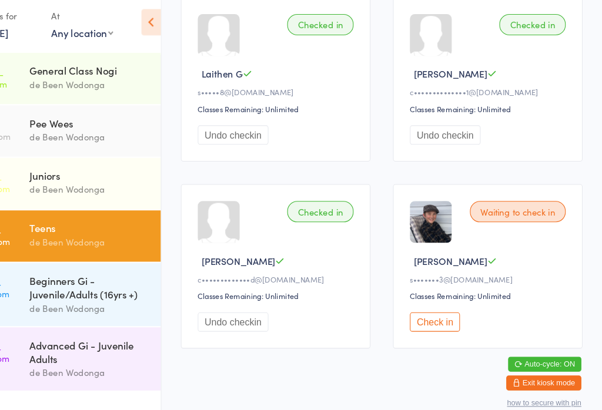
click at [421, 320] on button "Check in" at bounding box center [444, 310] width 47 height 18
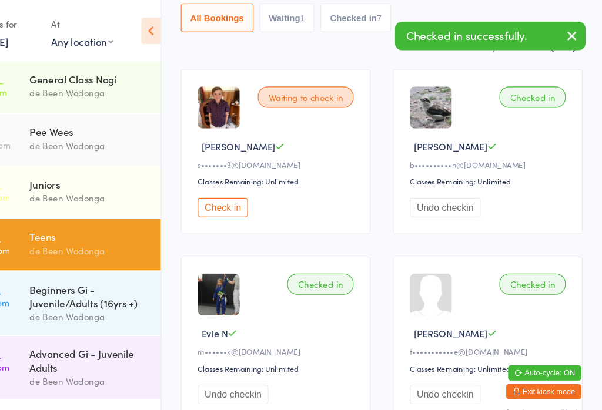
click at [222, 202] on button "Check in" at bounding box center [245, 195] width 47 height 18
